Goal: Task Accomplishment & Management: Complete application form

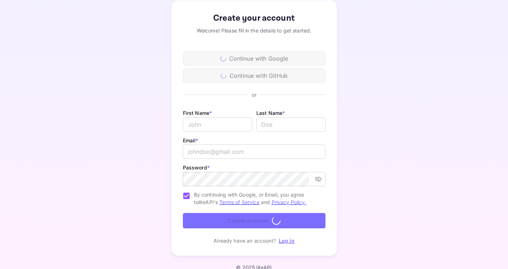
scroll to position [50, 0]
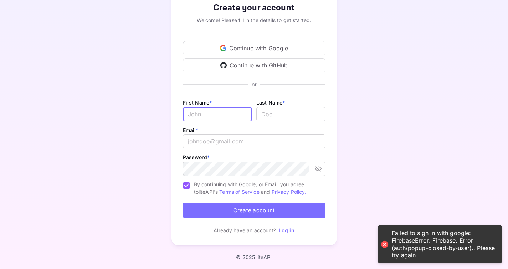
click at [195, 116] on input "Email *" at bounding box center [217, 114] width 69 height 14
type input "[PERSON_NAME]"
type input "[EMAIL_ADDRESS][DOMAIN_NAME]"
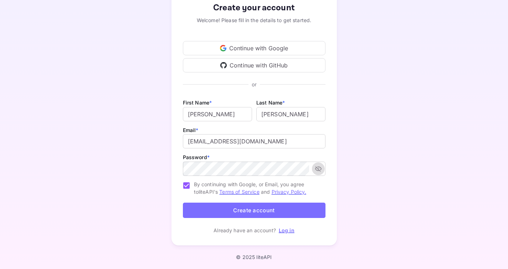
click at [306, 209] on button "Create account" at bounding box center [254, 210] width 143 height 15
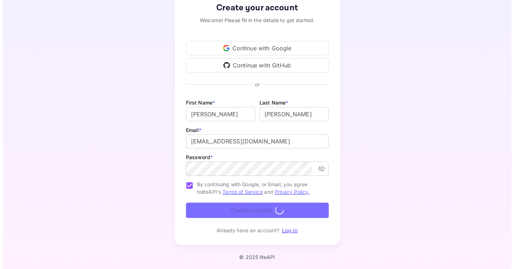
scroll to position [0, 0]
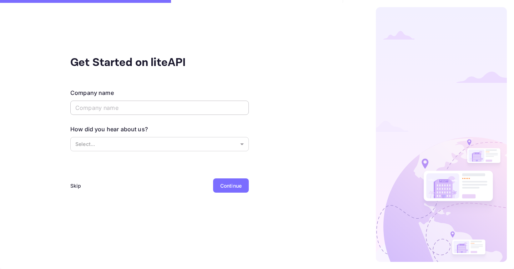
click at [172, 109] on input "text" at bounding box center [159, 108] width 178 height 14
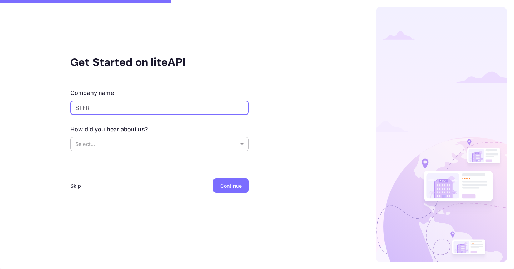
type input "STFR"
click at [204, 139] on body "Signing in with google... Get Started on liteAPI Company name STFR ​ How did yo…" at bounding box center [257, 134] width 514 height 269
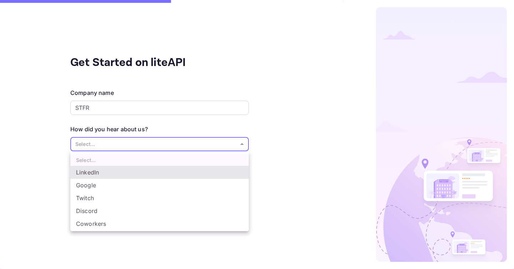
scroll to position [12, 0]
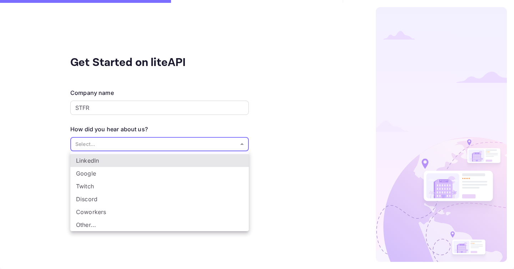
click at [143, 172] on li "Google" at bounding box center [159, 173] width 178 height 13
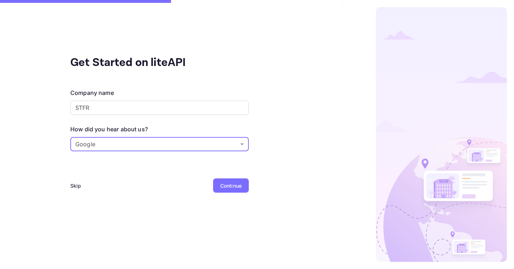
click at [224, 149] on body "Signing in with google... Get Started on liteAPI Company name STFR ​ How did yo…" at bounding box center [257, 134] width 514 height 269
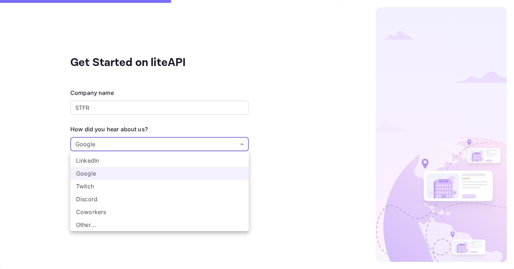
click at [187, 226] on li "Other..." at bounding box center [159, 224] width 178 height 13
type input "Other..."
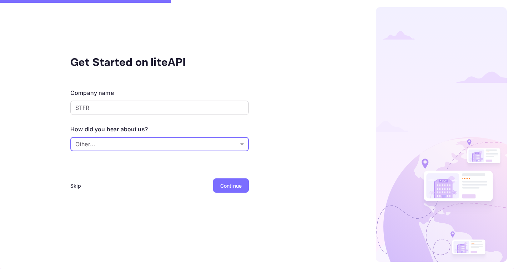
click at [220, 192] on div "Continue" at bounding box center [231, 185] width 36 height 14
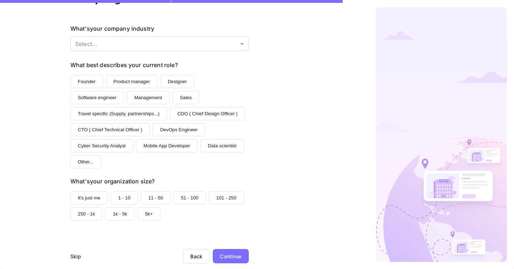
scroll to position [65, 0]
click at [76, 196] on button "It's just me" at bounding box center [88, 197] width 37 height 13
click at [94, 79] on button "Founder" at bounding box center [86, 80] width 33 height 13
click at [233, 38] on body "Signing in with google... Company information What's your company industry Sele…" at bounding box center [257, 134] width 514 height 269
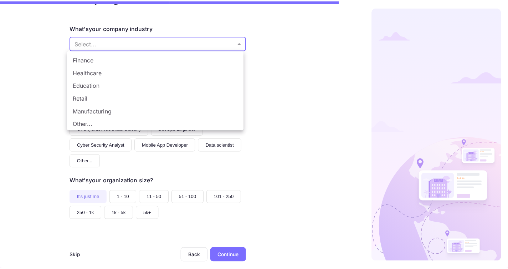
scroll to position [0, 0]
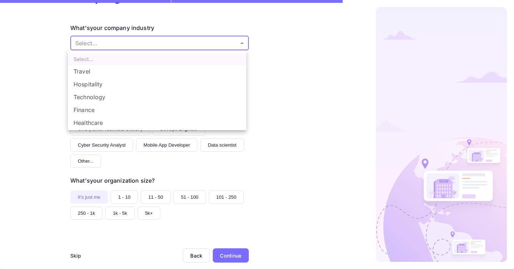
click at [209, 81] on li "Hospitality" at bounding box center [157, 84] width 178 height 13
type input "Hospitality"
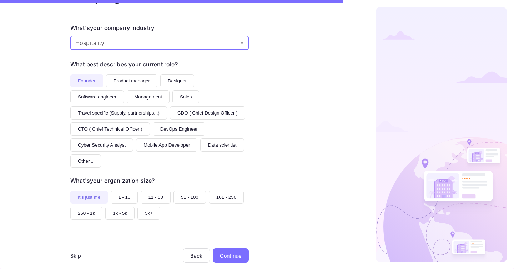
click at [222, 254] on div "Continue" at bounding box center [230, 255] width 21 height 7
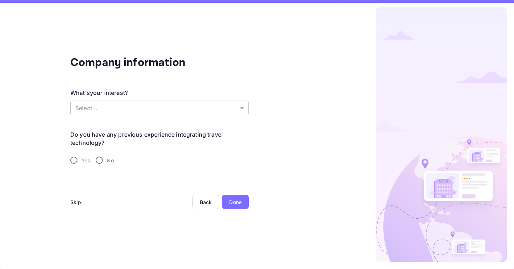
click at [223, 106] on body "Signing in with google... Company information What's your interest? Select... ​…" at bounding box center [257, 134] width 514 height 269
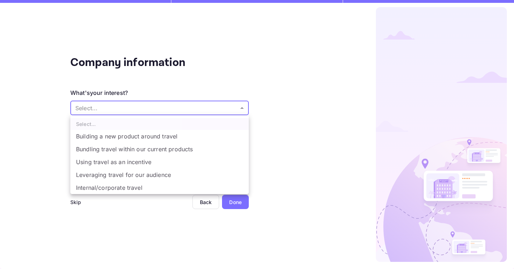
click at [228, 152] on li "Bundling travel within our current products" at bounding box center [159, 149] width 178 height 13
type input "Bundling travel within our current products"
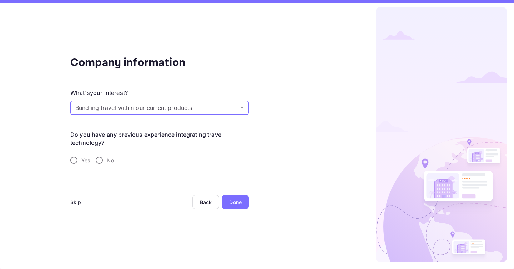
click at [100, 162] on input "No" at bounding box center [99, 160] width 15 height 15
radio input "true"
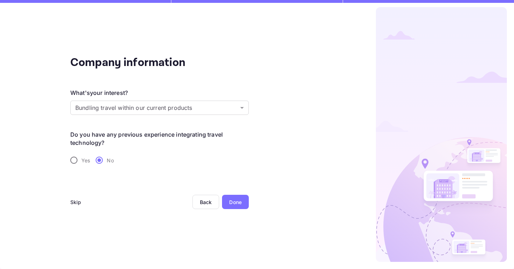
click at [232, 204] on div "Done" at bounding box center [235, 201] width 12 height 7
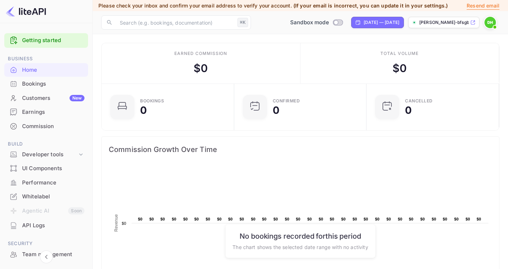
click at [60, 41] on link "Getting started" at bounding box center [53, 40] width 62 height 8
